Goal: Information Seeking & Learning: Learn about a topic

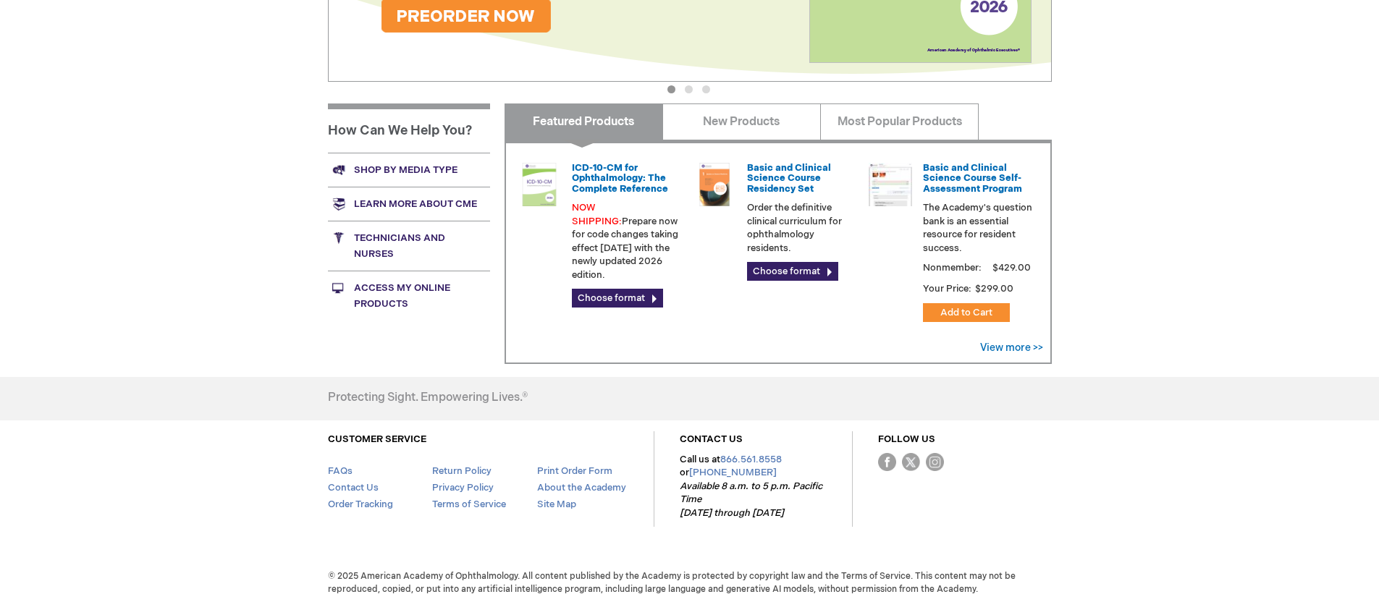
scroll to position [486, 0]
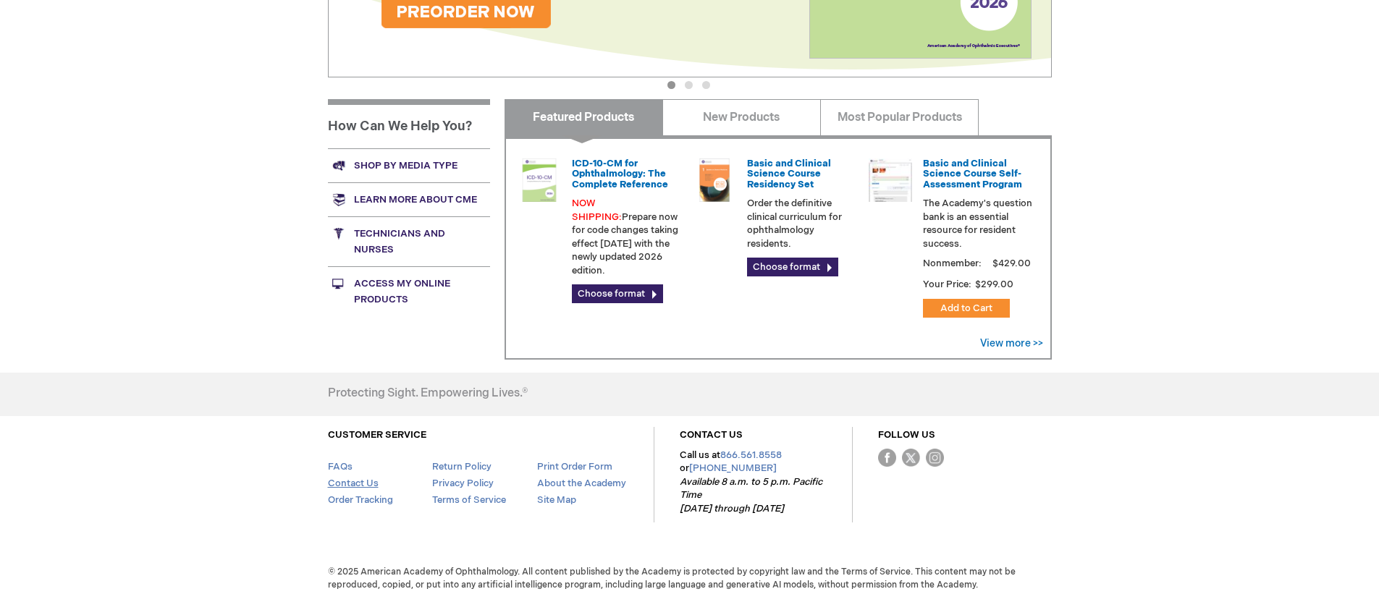
click at [357, 479] on link "Contact Us" at bounding box center [353, 484] width 51 height 12
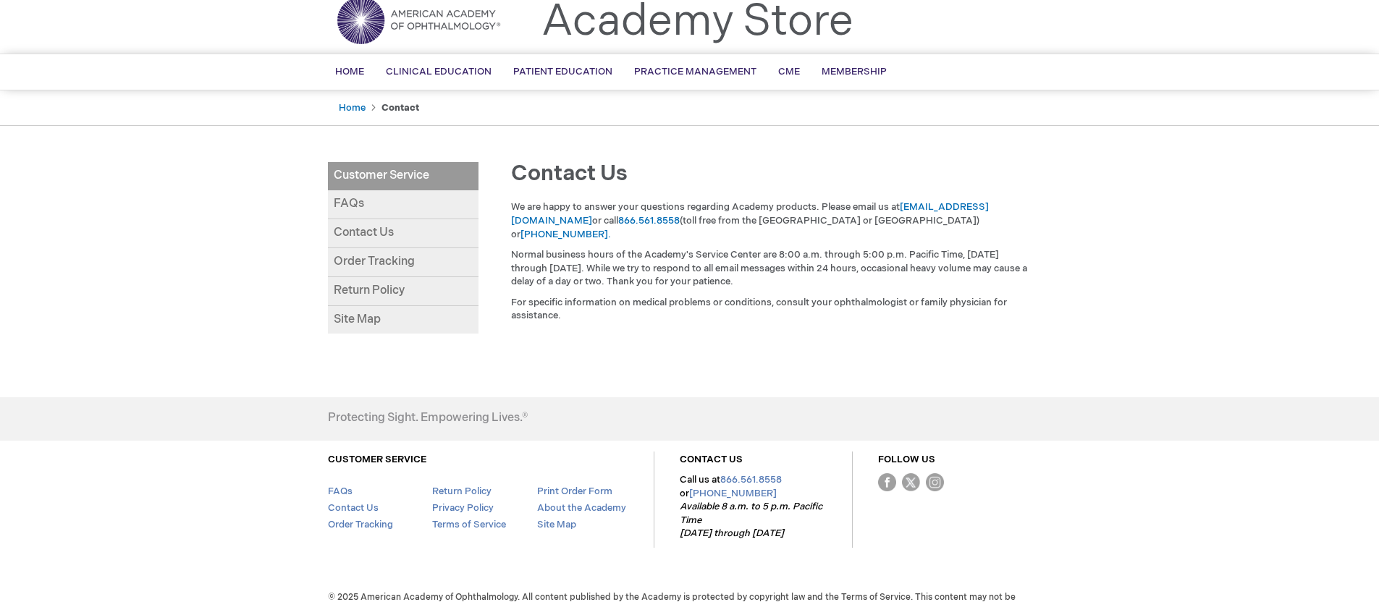
scroll to position [77, 0]
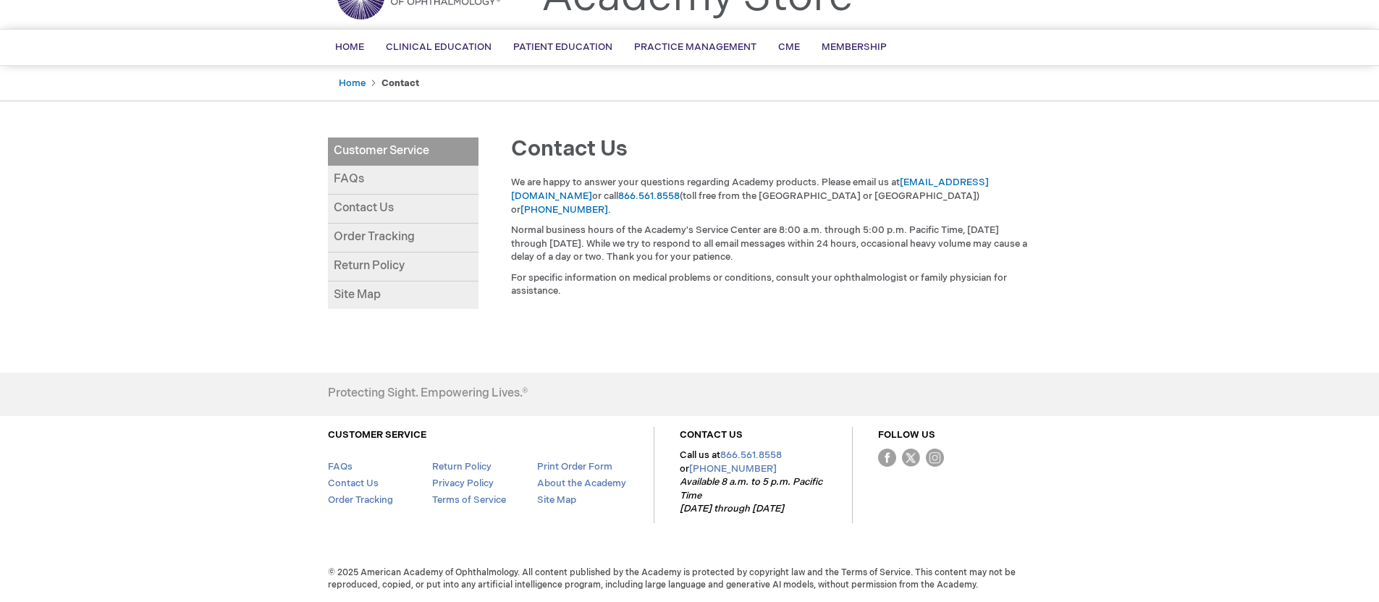
click at [381, 206] on link "Contact Us" at bounding box center [403, 209] width 151 height 29
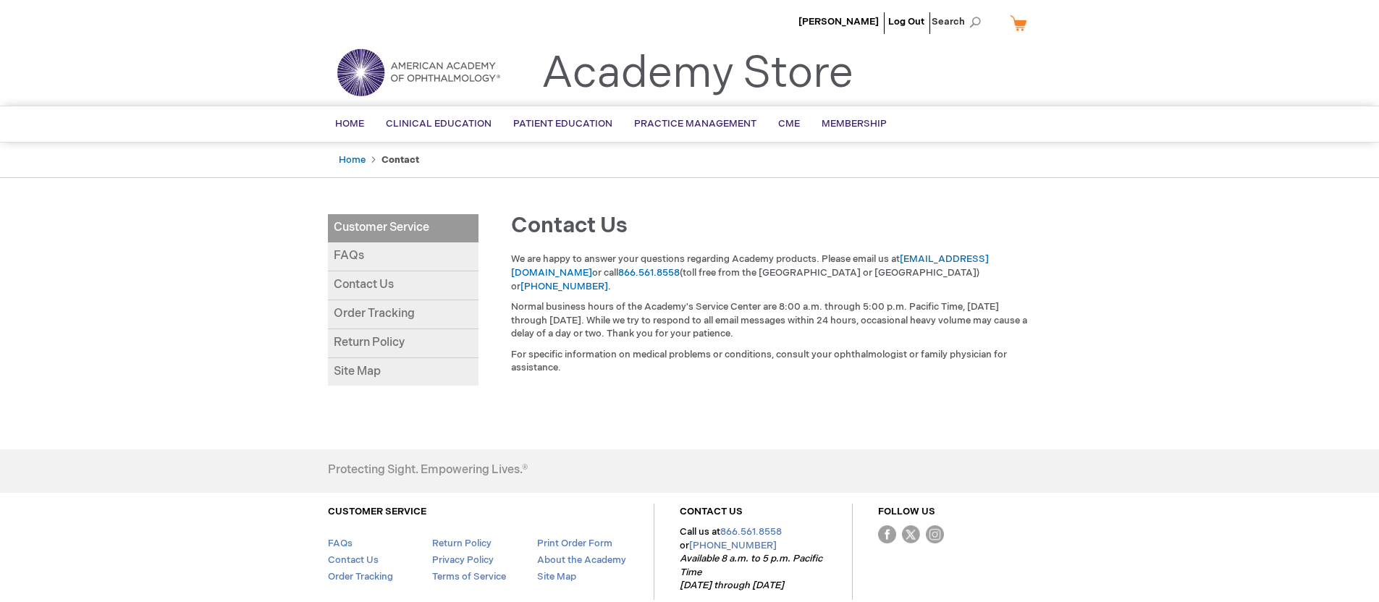
click at [358, 285] on link "Contact Us" at bounding box center [403, 285] width 151 height 29
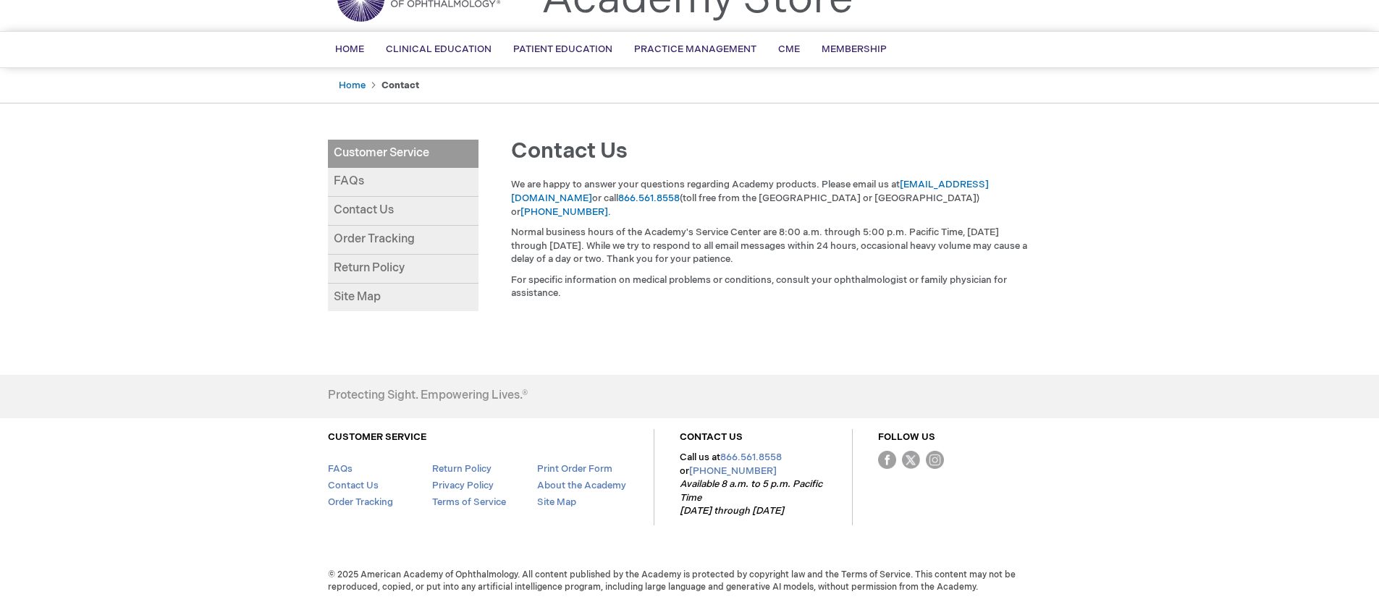
scroll to position [77, 0]
click at [350, 182] on link "FAQs" at bounding box center [403, 180] width 151 height 29
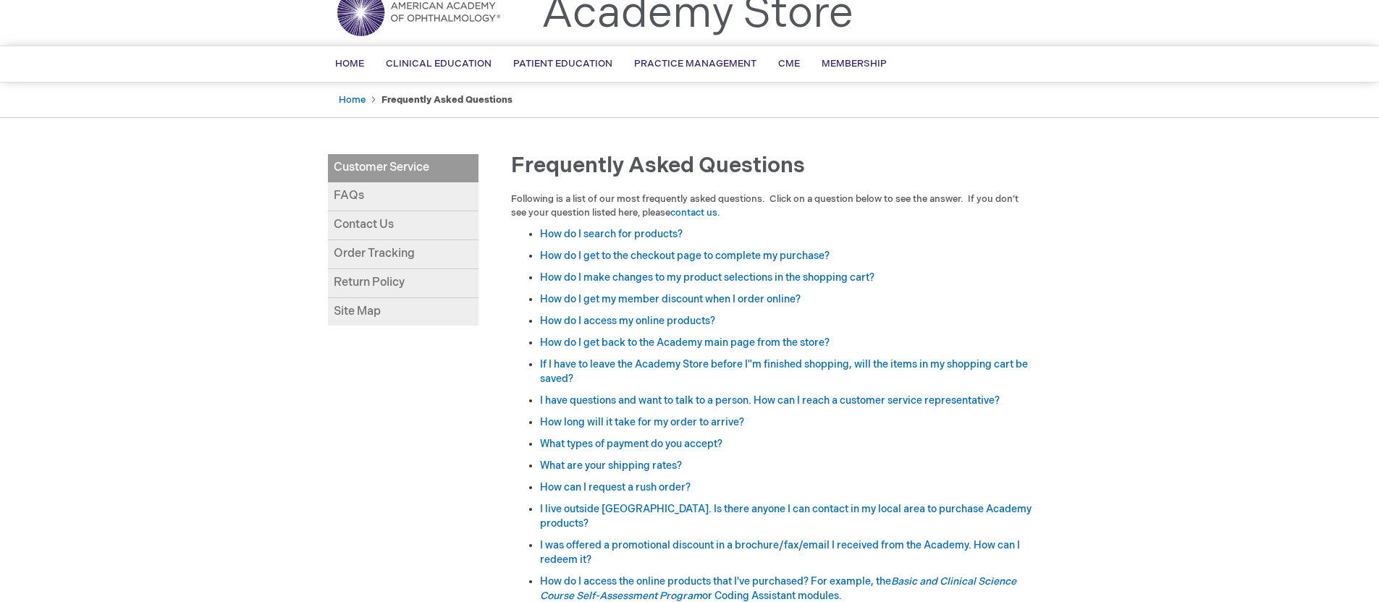
scroll to position [63, 0]
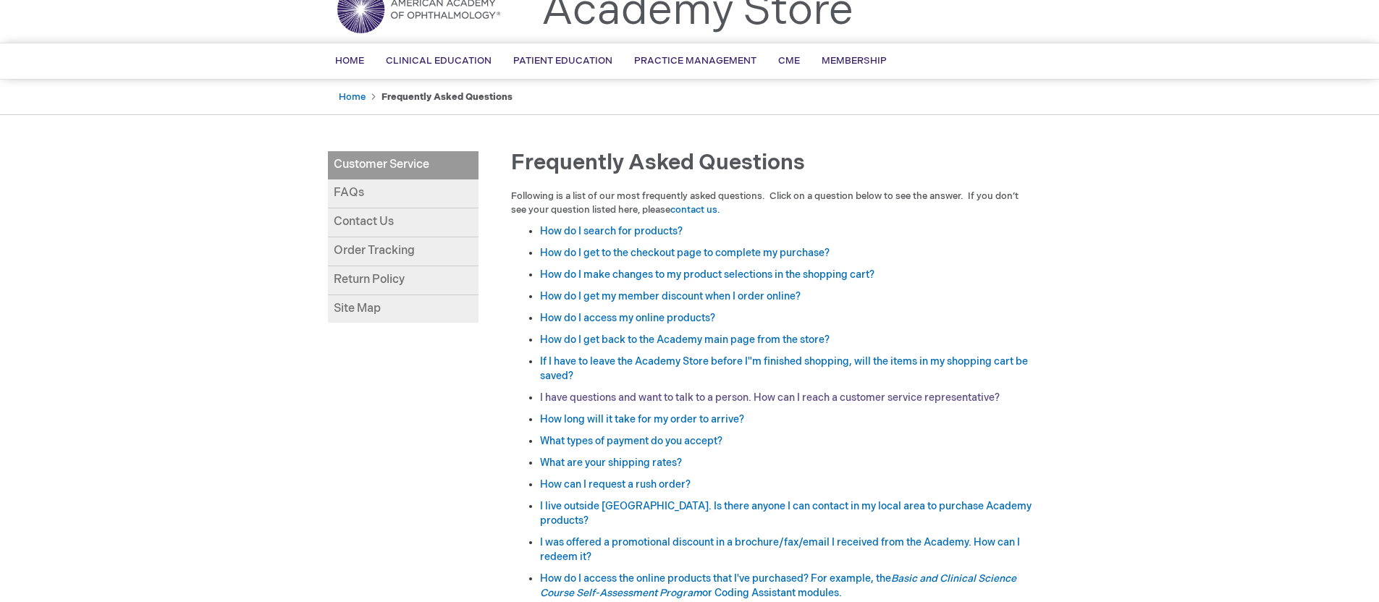
click at [681, 397] on link "I have questions and want to talk to a person. How can I reach a customer servi…" at bounding box center [770, 398] width 460 height 12
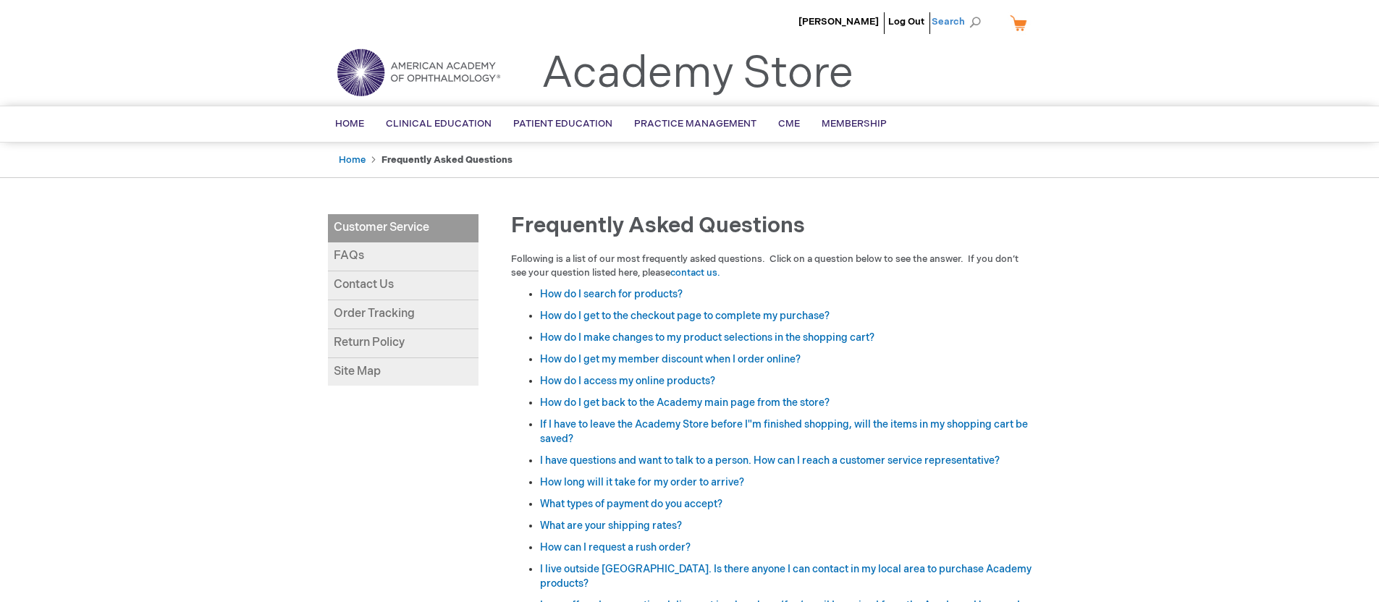
click at [953, 17] on span "Search" at bounding box center [959, 21] width 55 height 29
click at [969, 11] on button "Search" at bounding box center [975, 22] width 12 height 23
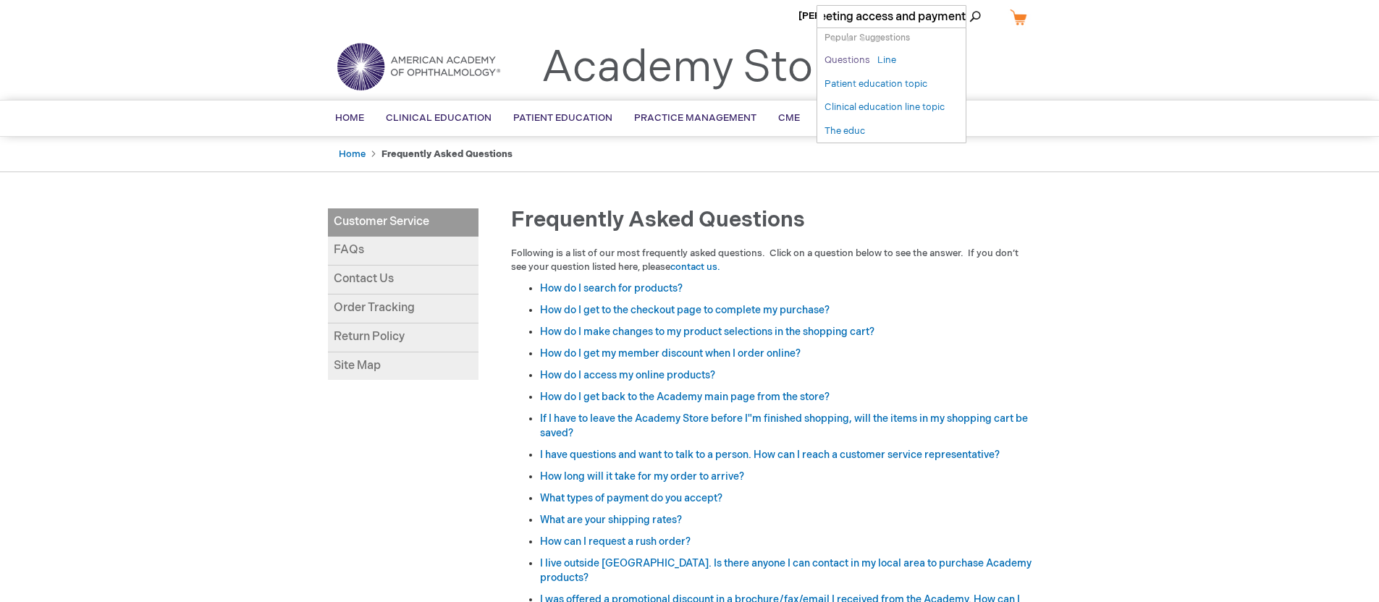
click at [862, 59] on link "Questions" at bounding box center [847, 61] width 46 height 14
click at [885, 59] on link "Line" at bounding box center [886, 61] width 19 height 14
type input "Line"
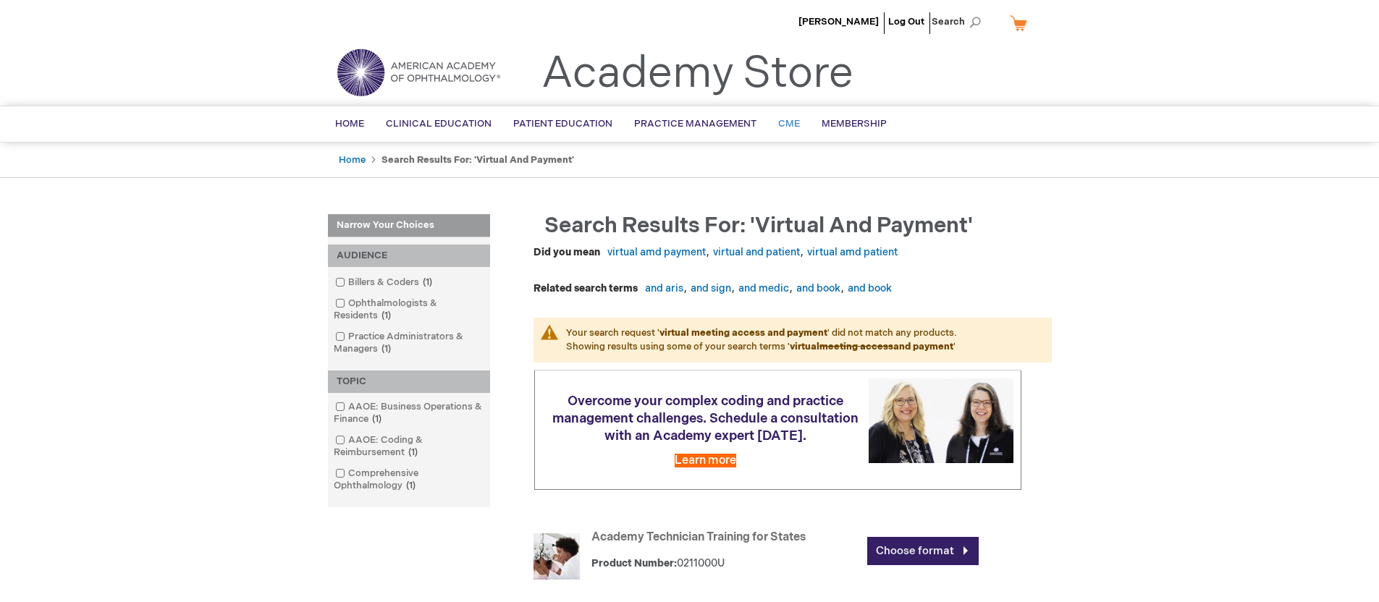
click at [781, 119] on span "CME" at bounding box center [789, 124] width 22 height 12
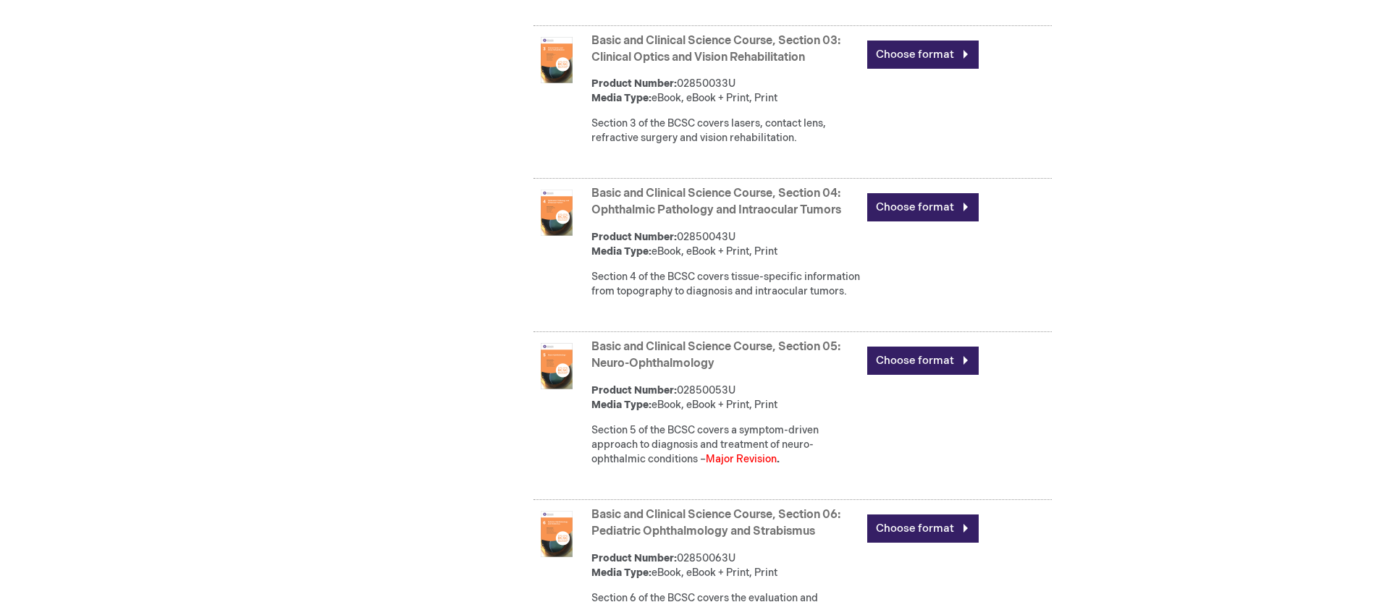
scroll to position [1344, 0]
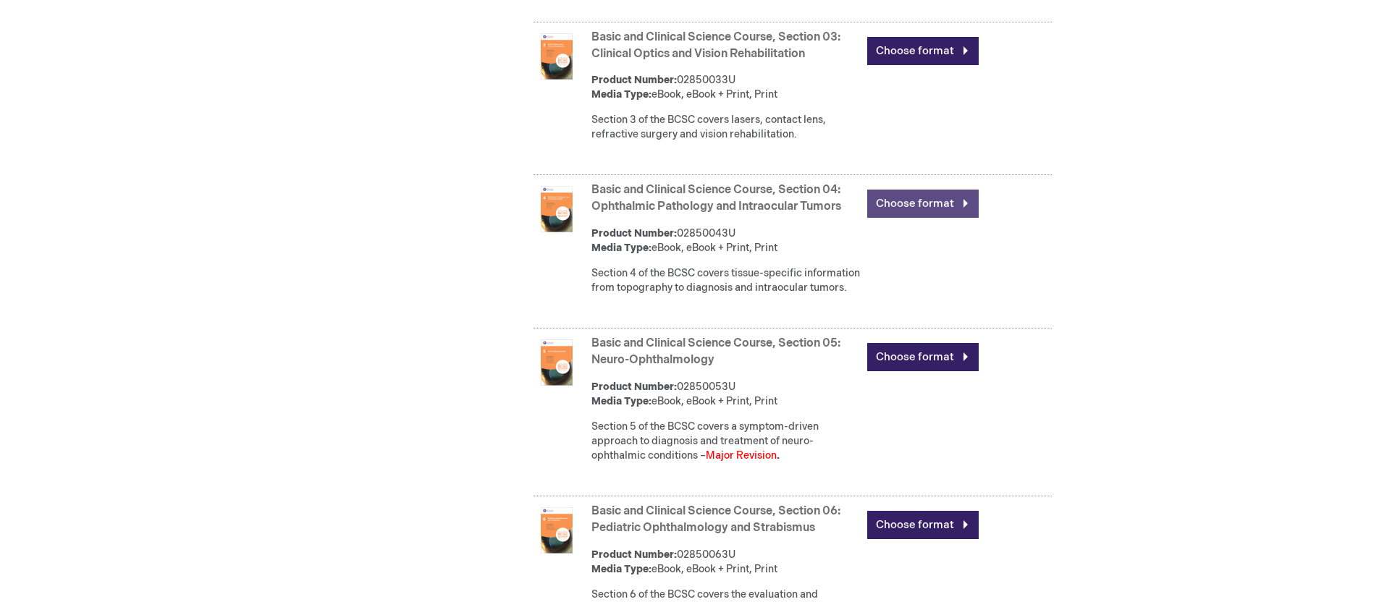
click at [923, 206] on link "Choose format" at bounding box center [922, 204] width 111 height 28
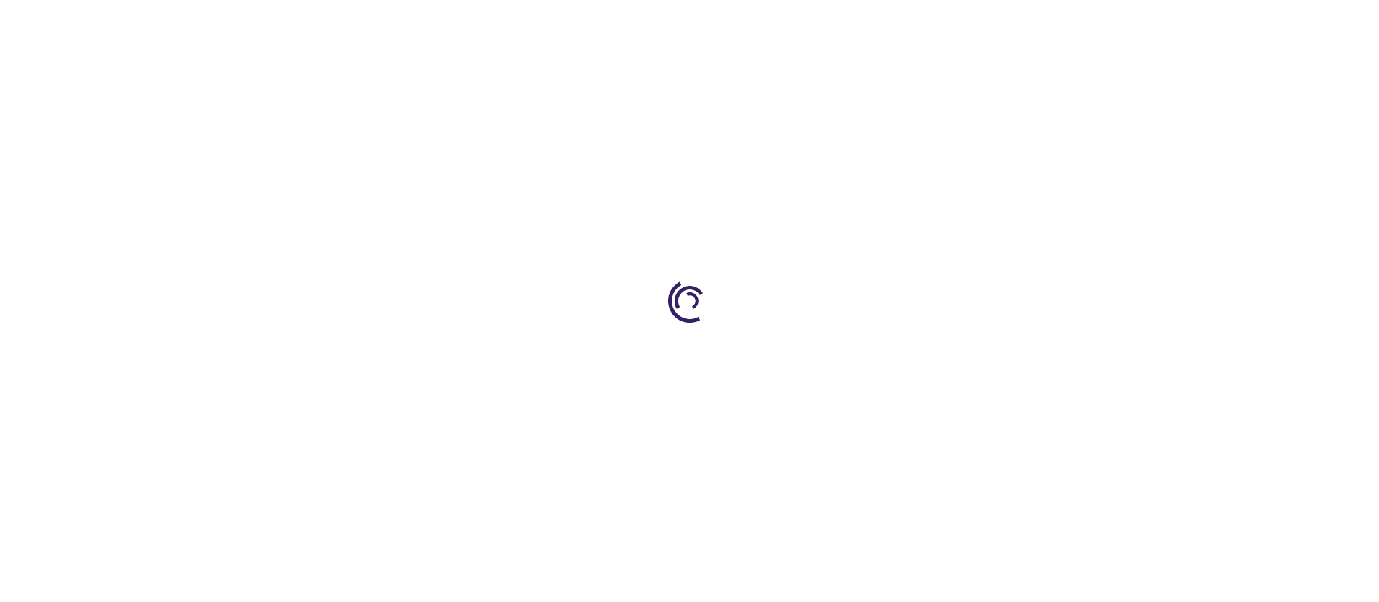
type input "0"
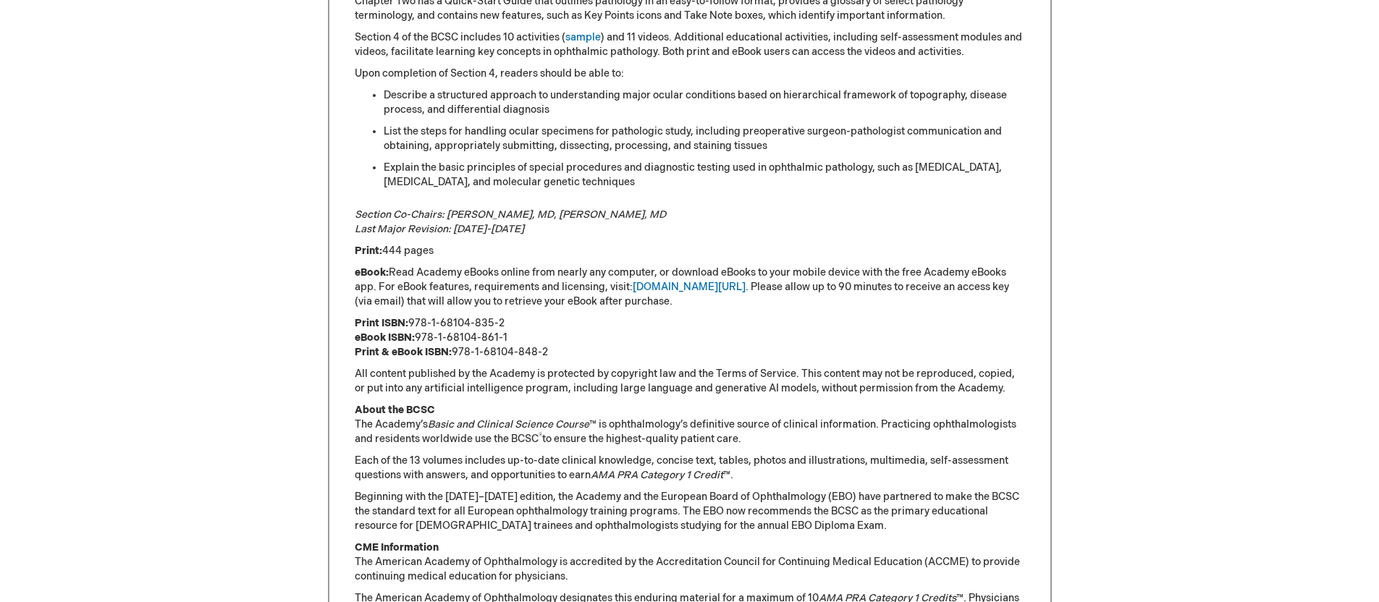
scroll to position [893, 0]
click at [924, 206] on div "Section 4 the Academy's Basic and Clinical Science Course ™ (BCSC ® ) presents …" at bounding box center [690, 249] width 670 height 742
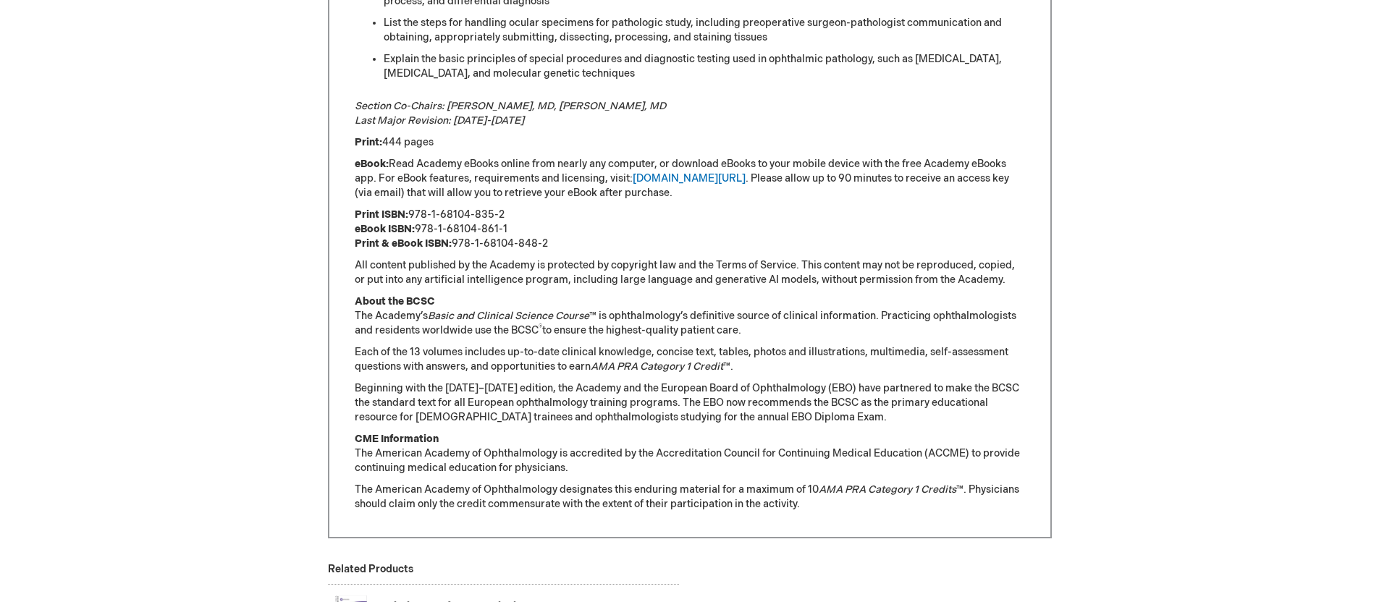
scroll to position [1021, 0]
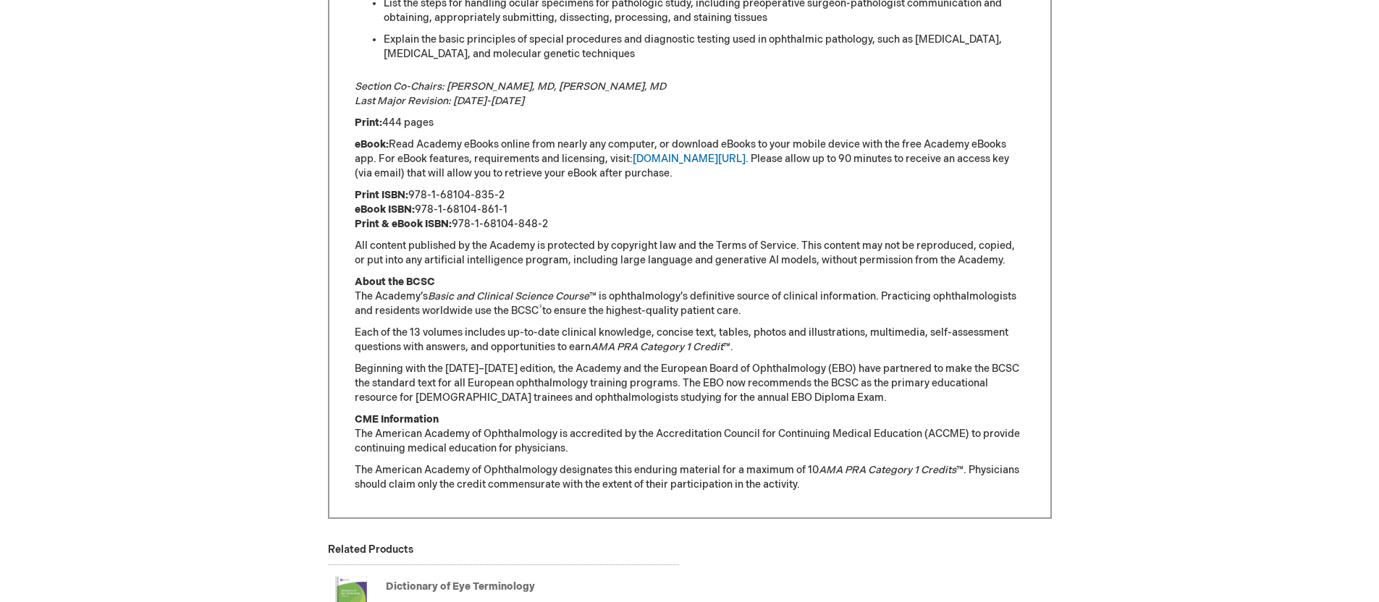
click at [924, 206] on p "Print ISBN: 978-1-68104-835-2 eBook ISBN: 978-1-68104-861-1 Print & eBook ISBN:…" at bounding box center [690, 209] width 670 height 43
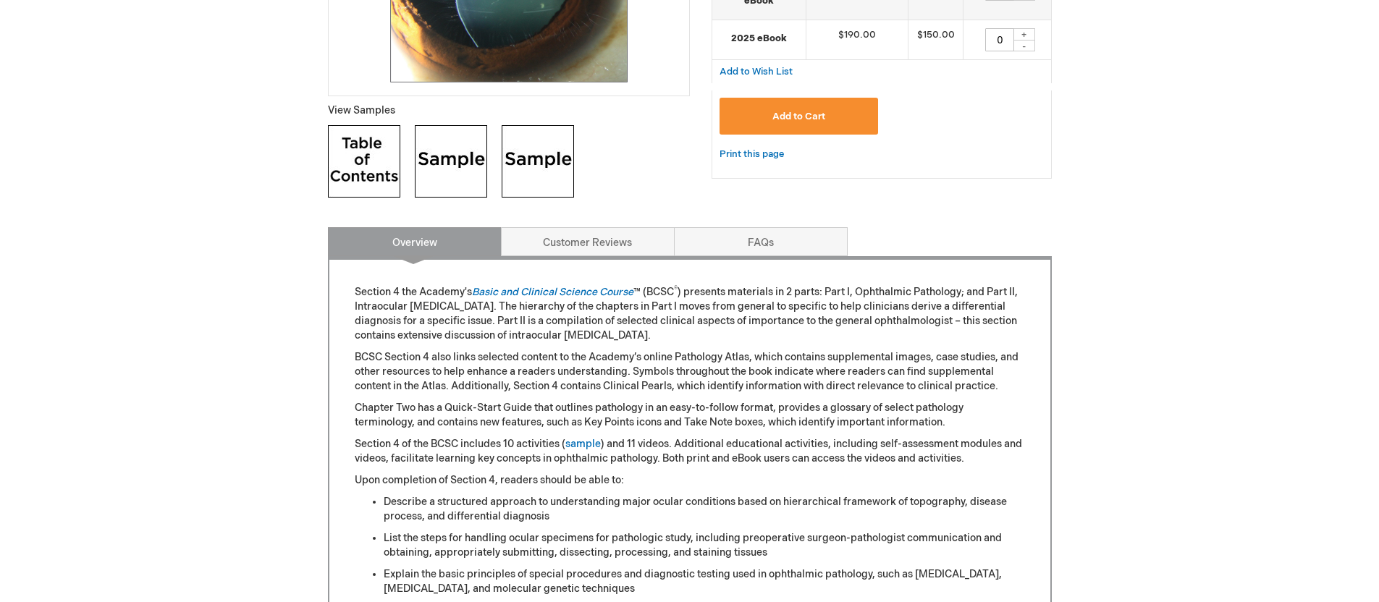
scroll to position [454, 0]
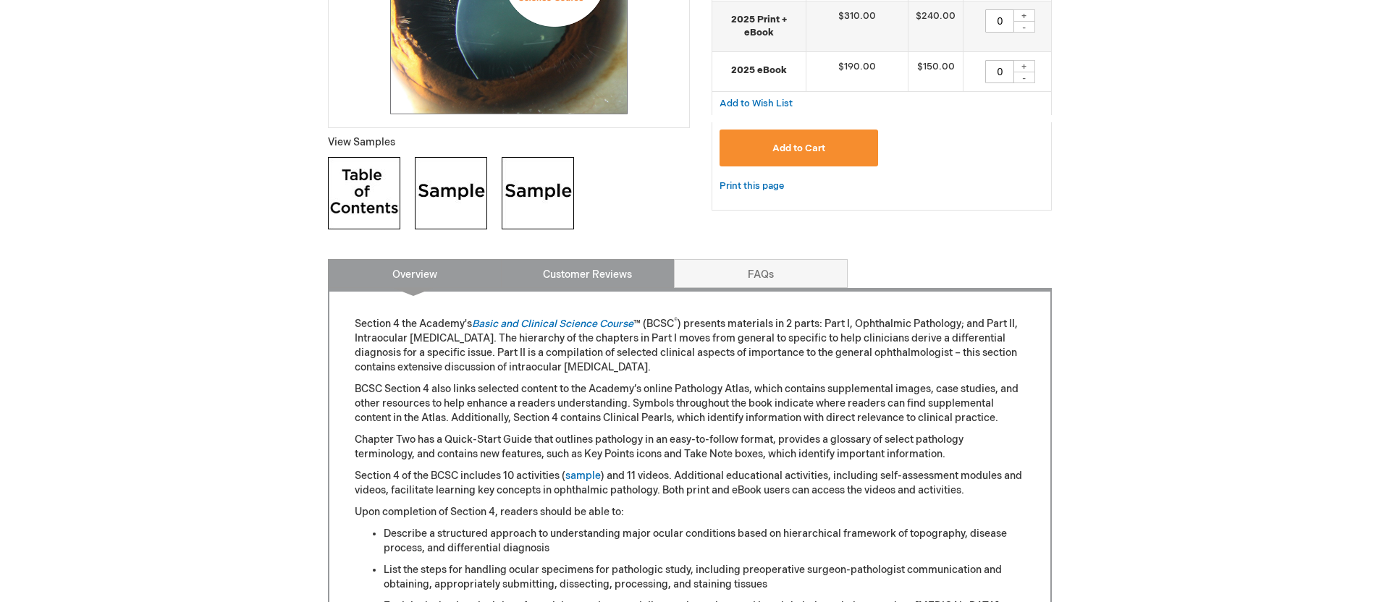
click at [625, 270] on link "Customer Reviews" at bounding box center [588, 273] width 174 height 29
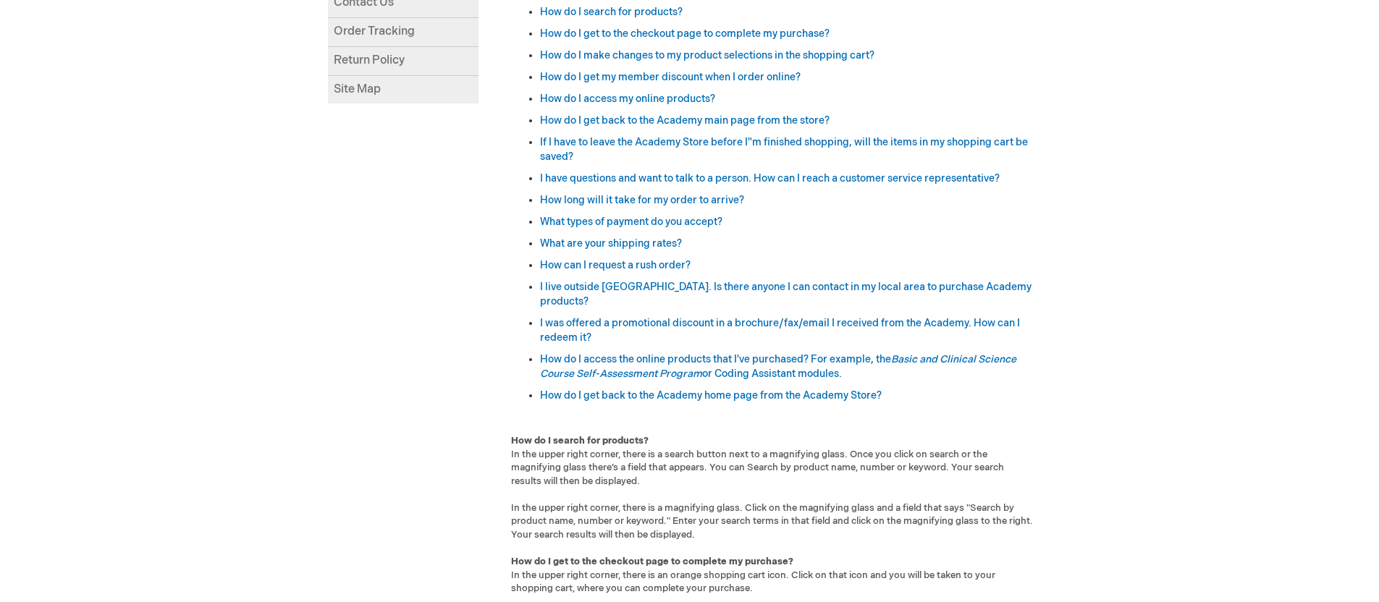
scroll to position [211, 0]
